Goal: Download file/media

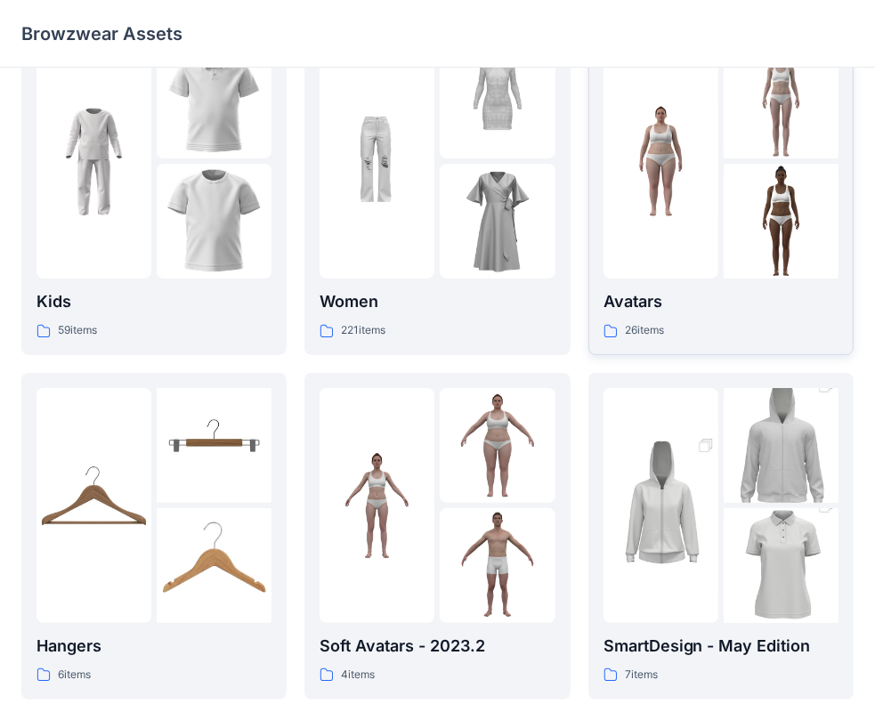
scroll to position [178, 0]
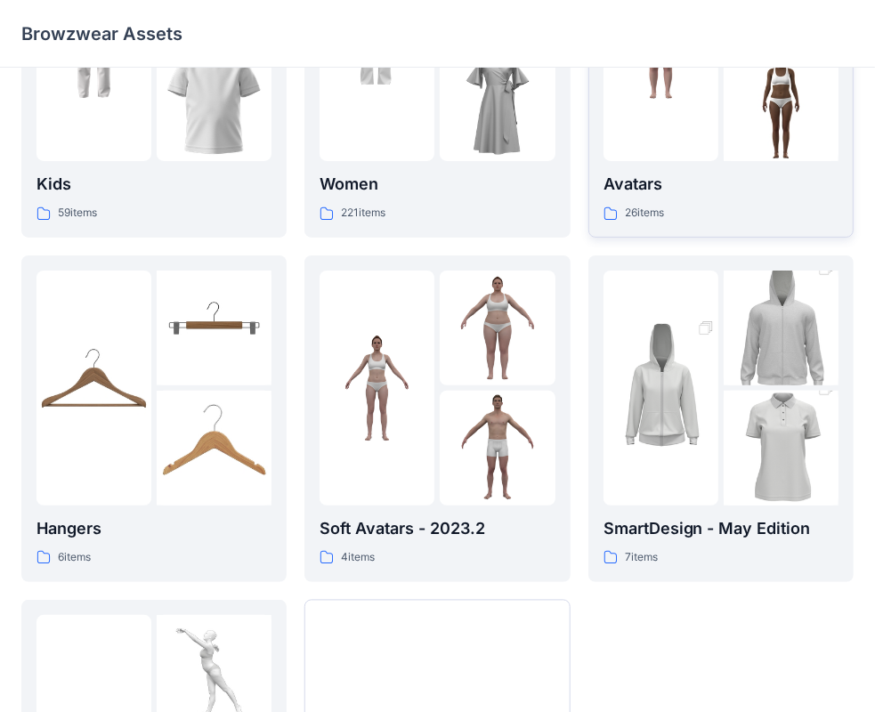
click at [718, 199] on div "Avatars 26 items" at bounding box center [721, 197] width 235 height 51
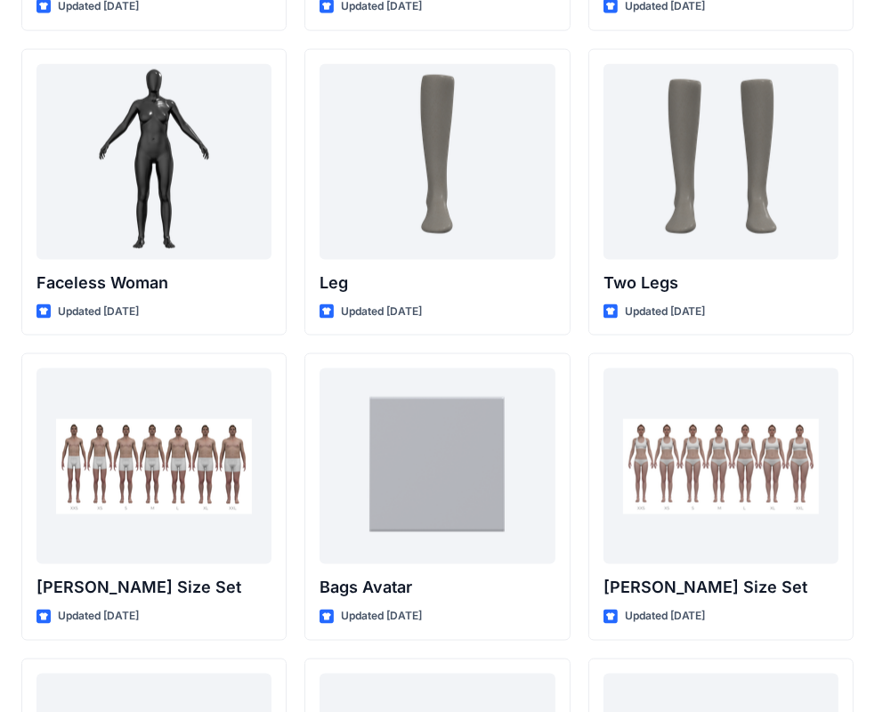
scroll to position [1642, 0]
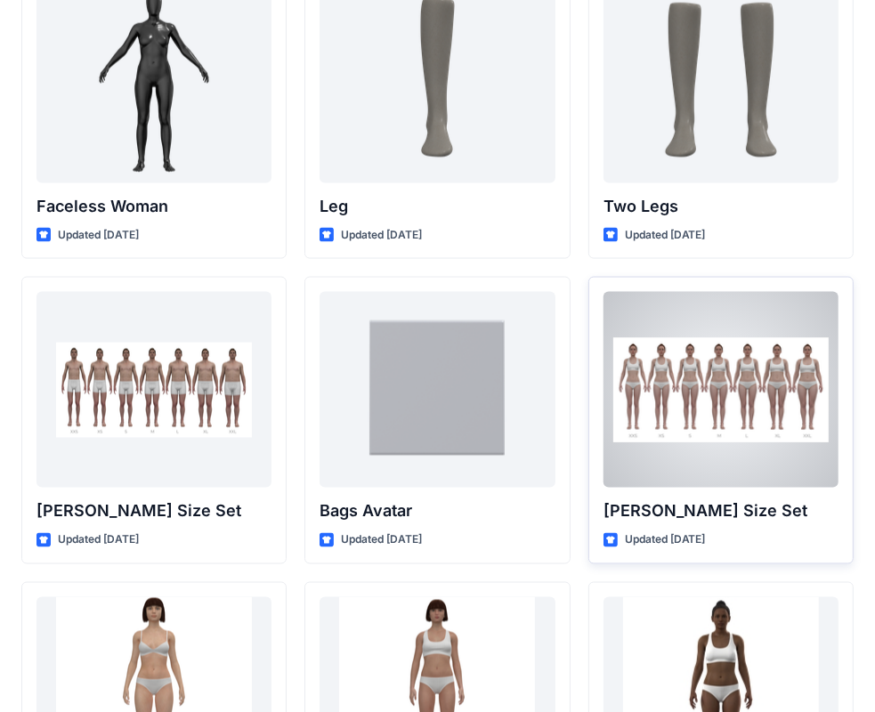
click at [762, 394] on div at bounding box center [721, 390] width 235 height 196
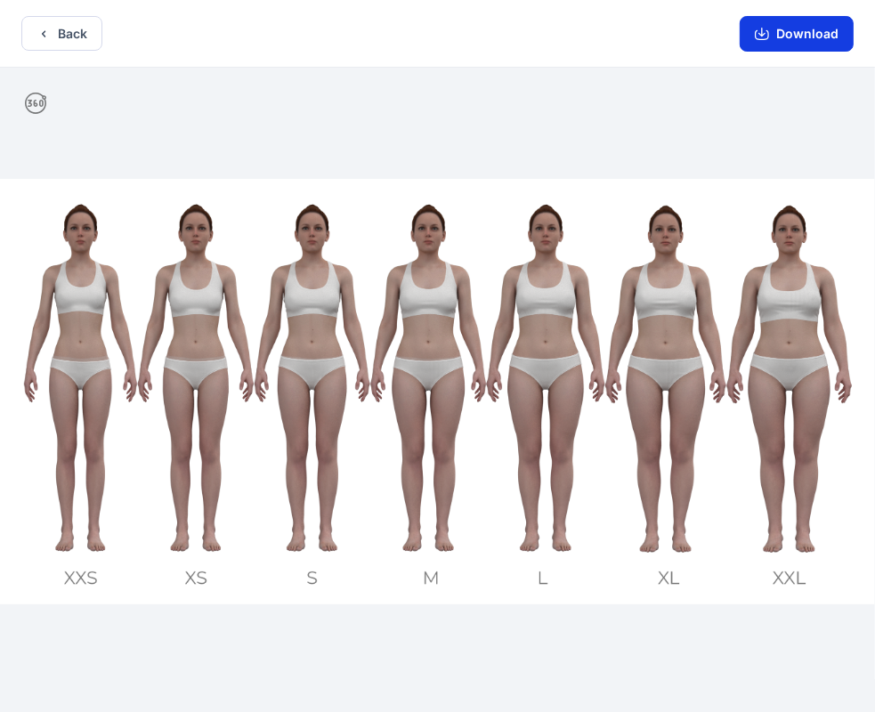
click at [784, 34] on button "Download" at bounding box center [797, 34] width 114 height 36
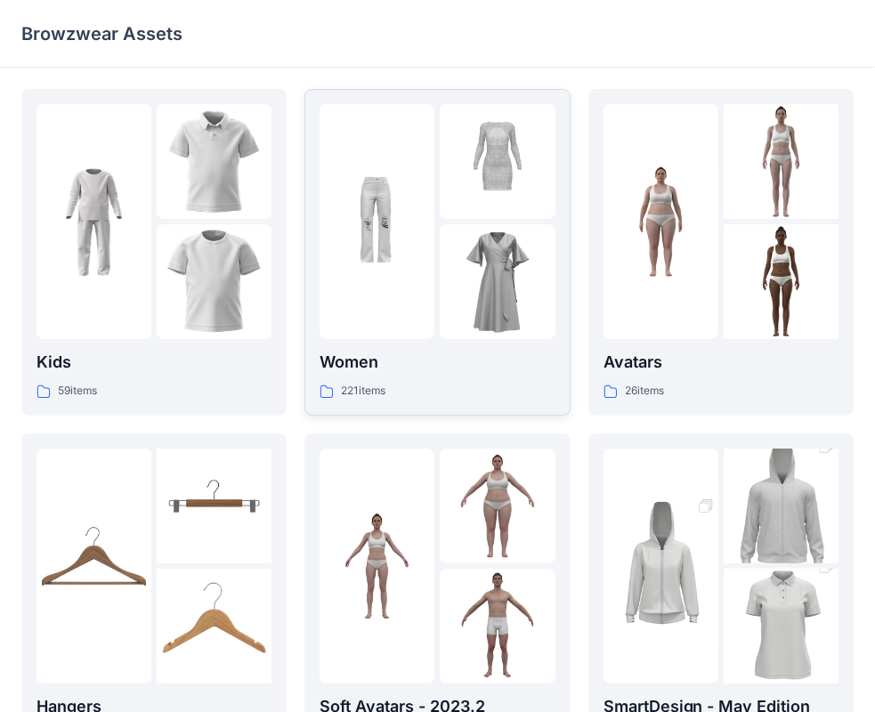
click at [382, 232] on img at bounding box center [377, 222] width 115 height 115
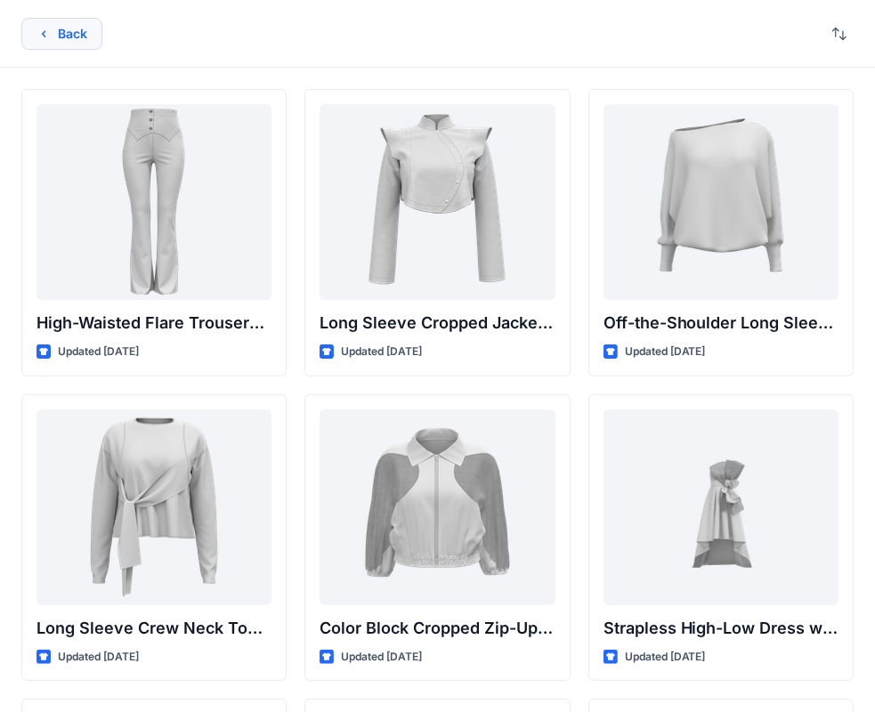
click at [85, 24] on button "Back" at bounding box center [61, 34] width 81 height 32
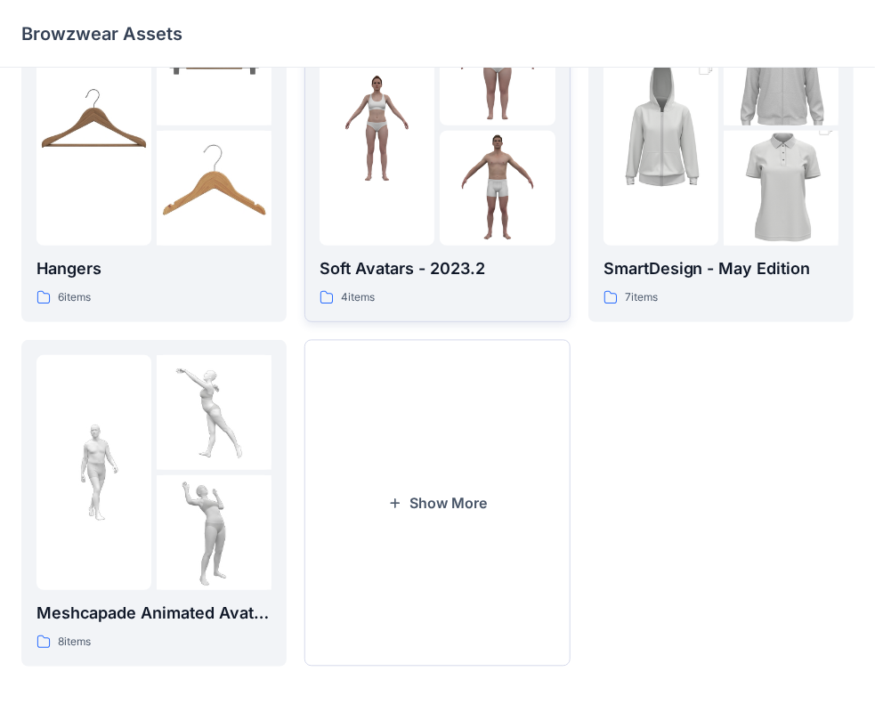
scroll to position [442, 0]
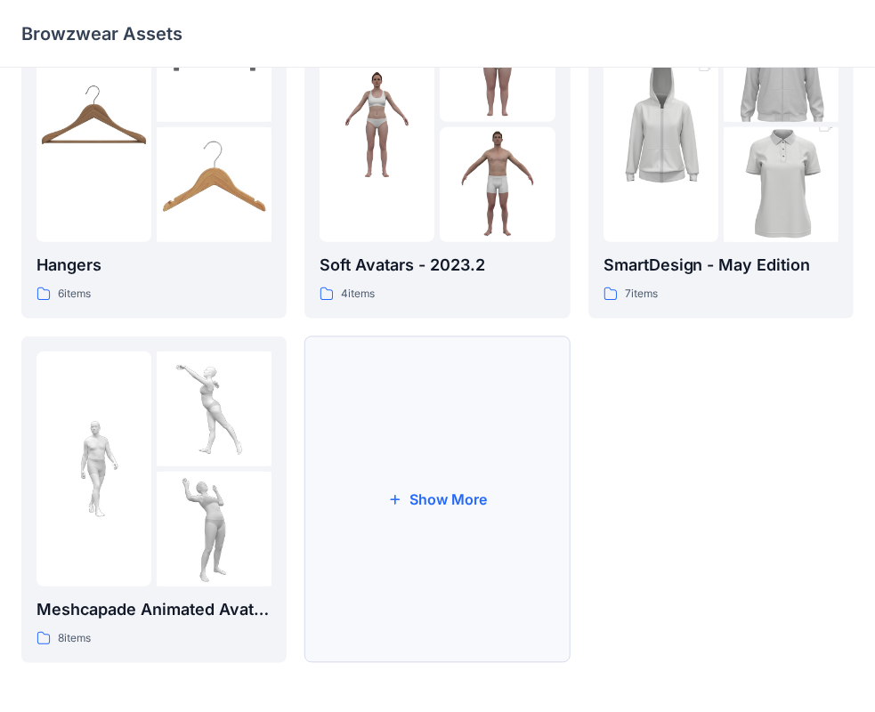
click at [394, 459] on button "Show More" at bounding box center [437, 500] width 265 height 327
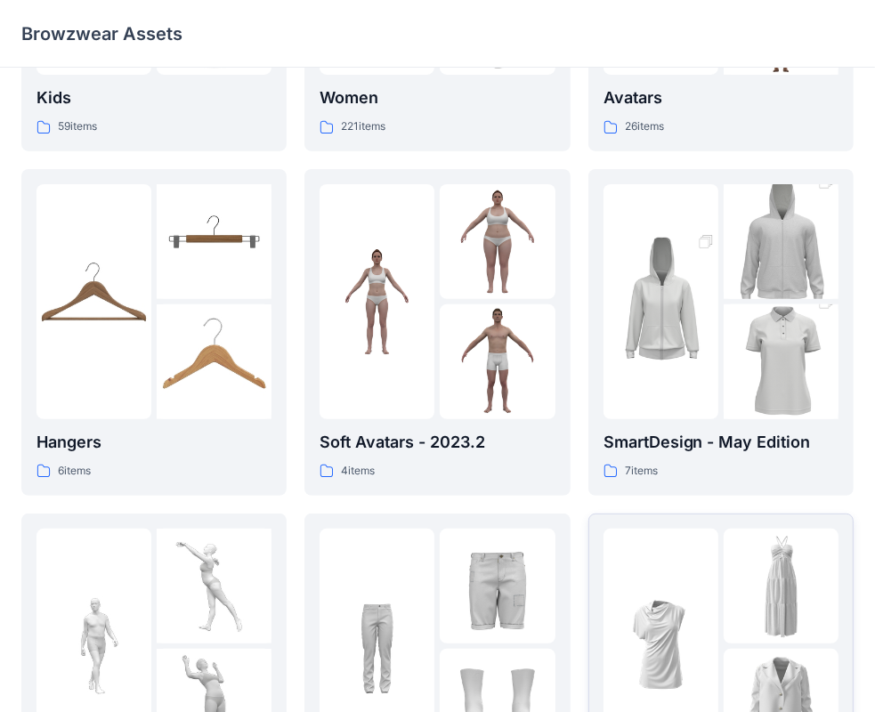
scroll to position [164, 0]
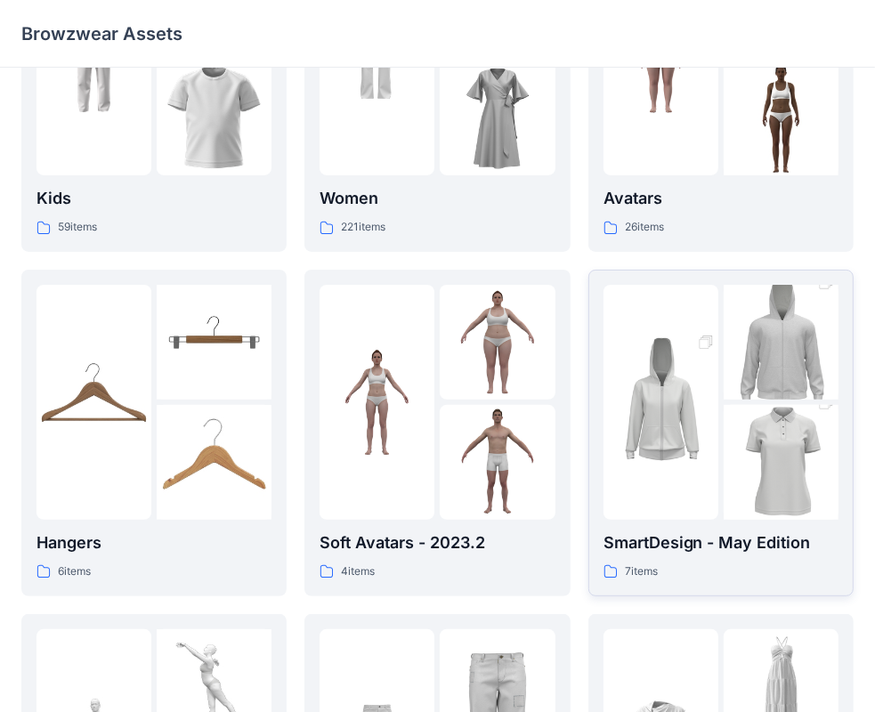
click at [700, 452] on img at bounding box center [661, 402] width 115 height 173
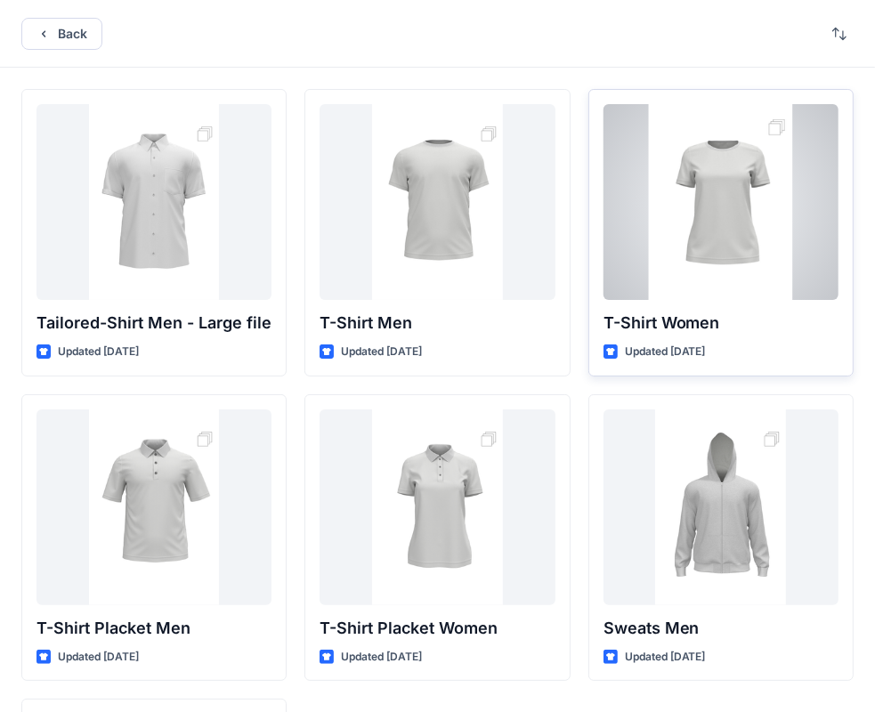
click at [739, 217] on div at bounding box center [721, 202] width 235 height 196
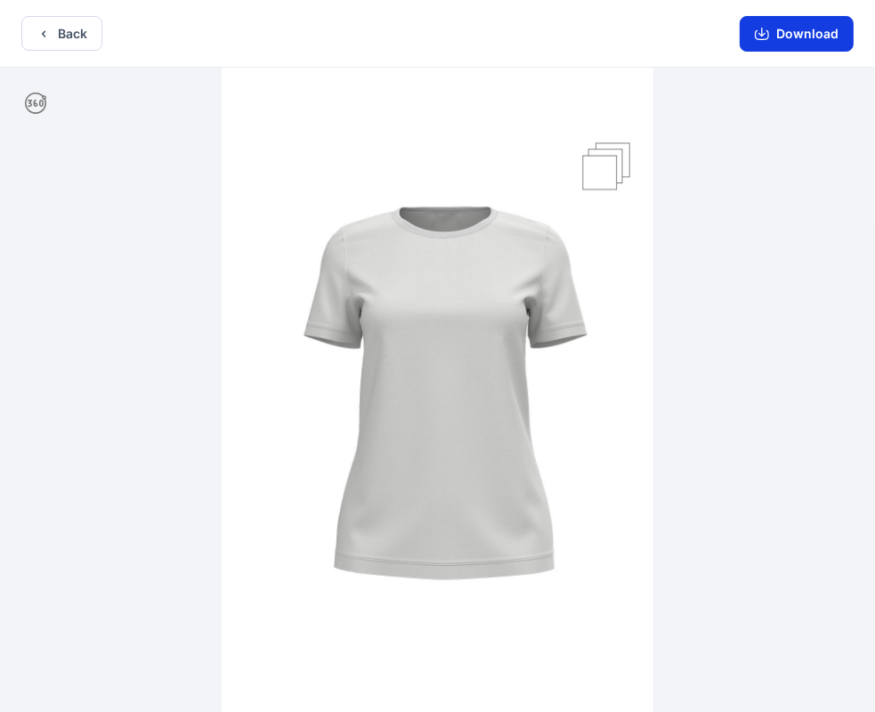
click at [785, 25] on button "Download" at bounding box center [797, 34] width 114 height 36
